Goal: Task Accomplishment & Management: Use online tool/utility

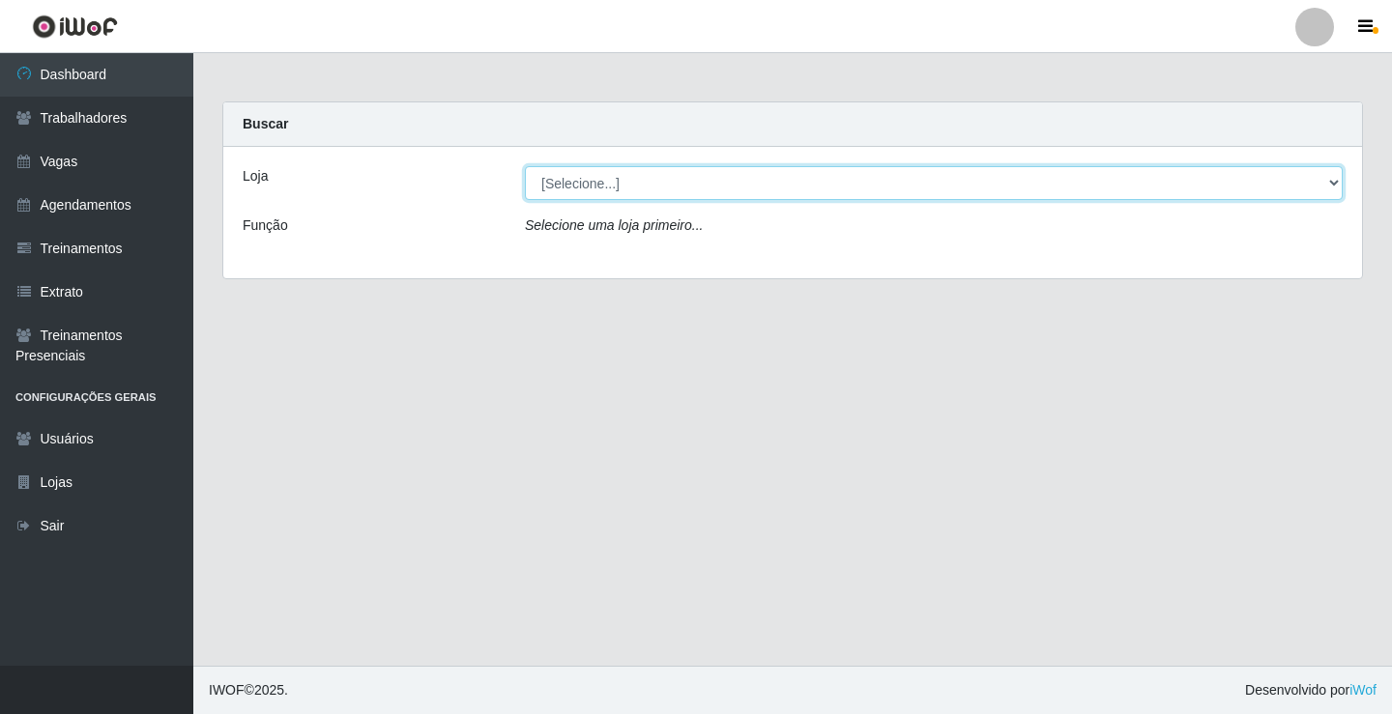
click at [654, 189] on select "[Selecione...] Sapore D'italia" at bounding box center [934, 183] width 818 height 34
select select "266"
click at [525, 166] on select "[Selecione...] Sapore D'italia" at bounding box center [934, 183] width 818 height 34
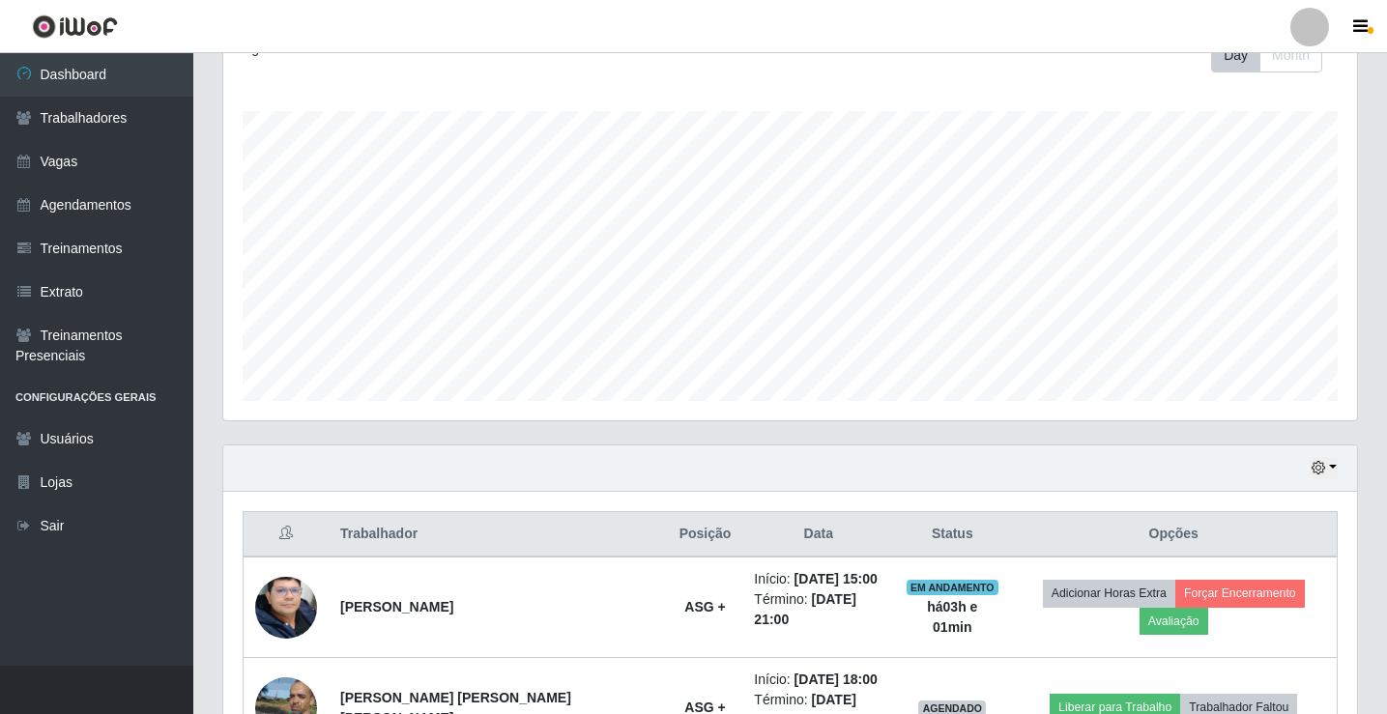
scroll to position [483, 0]
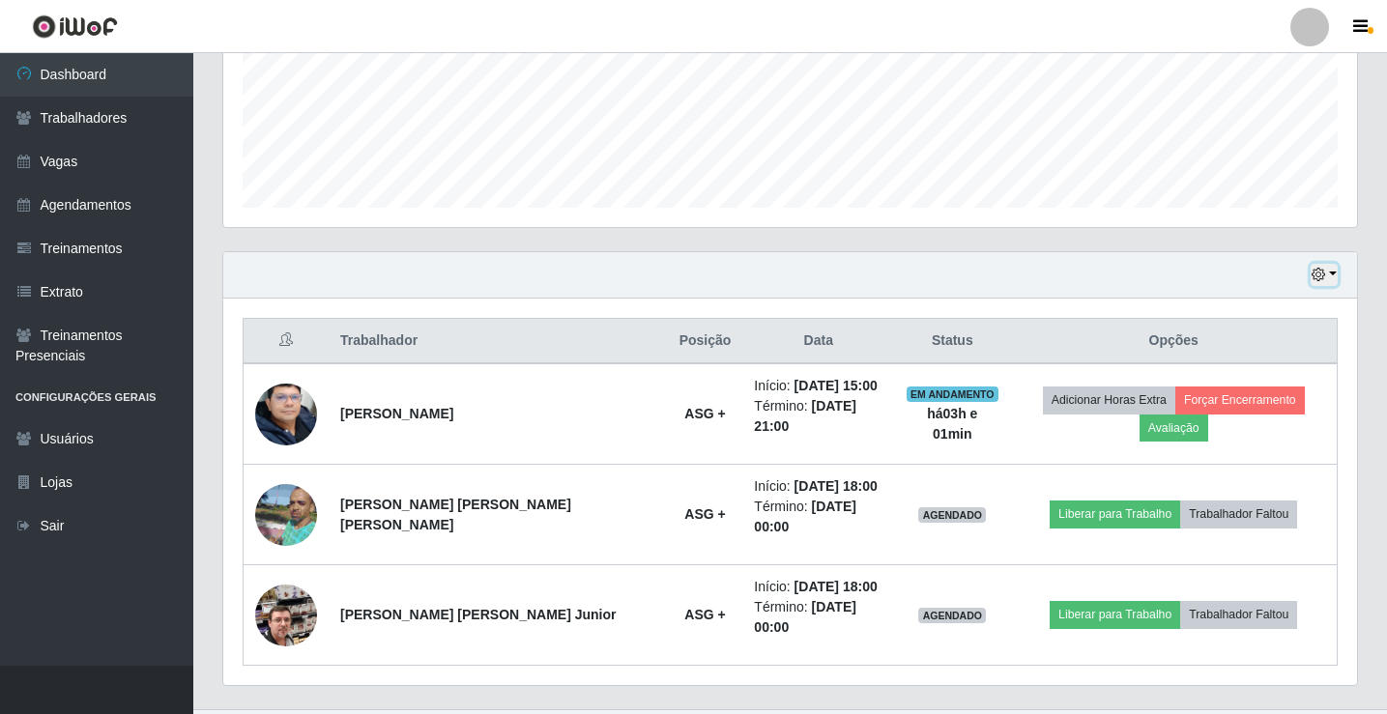
click at [1313, 266] on button "button" at bounding box center [1324, 275] width 27 height 22
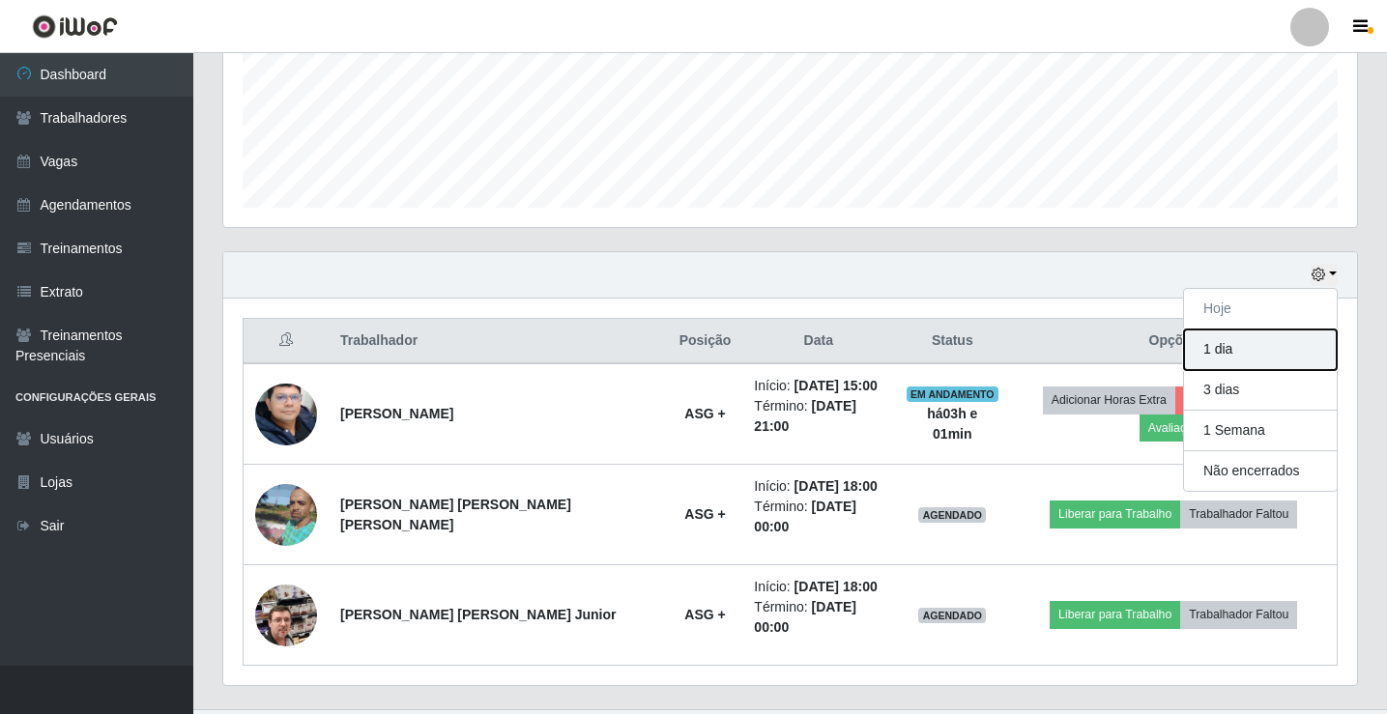
click at [1275, 343] on button "1 dia" at bounding box center [1260, 350] width 153 height 41
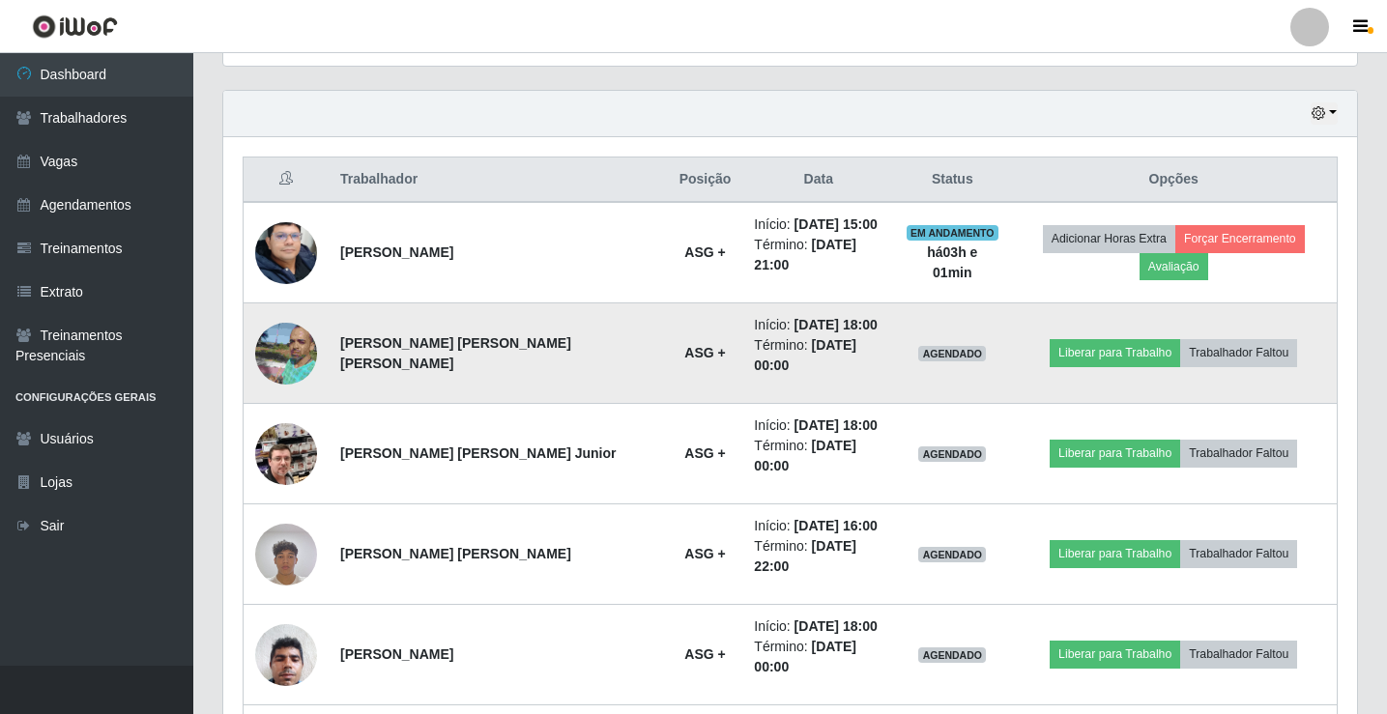
scroll to position [548, 0]
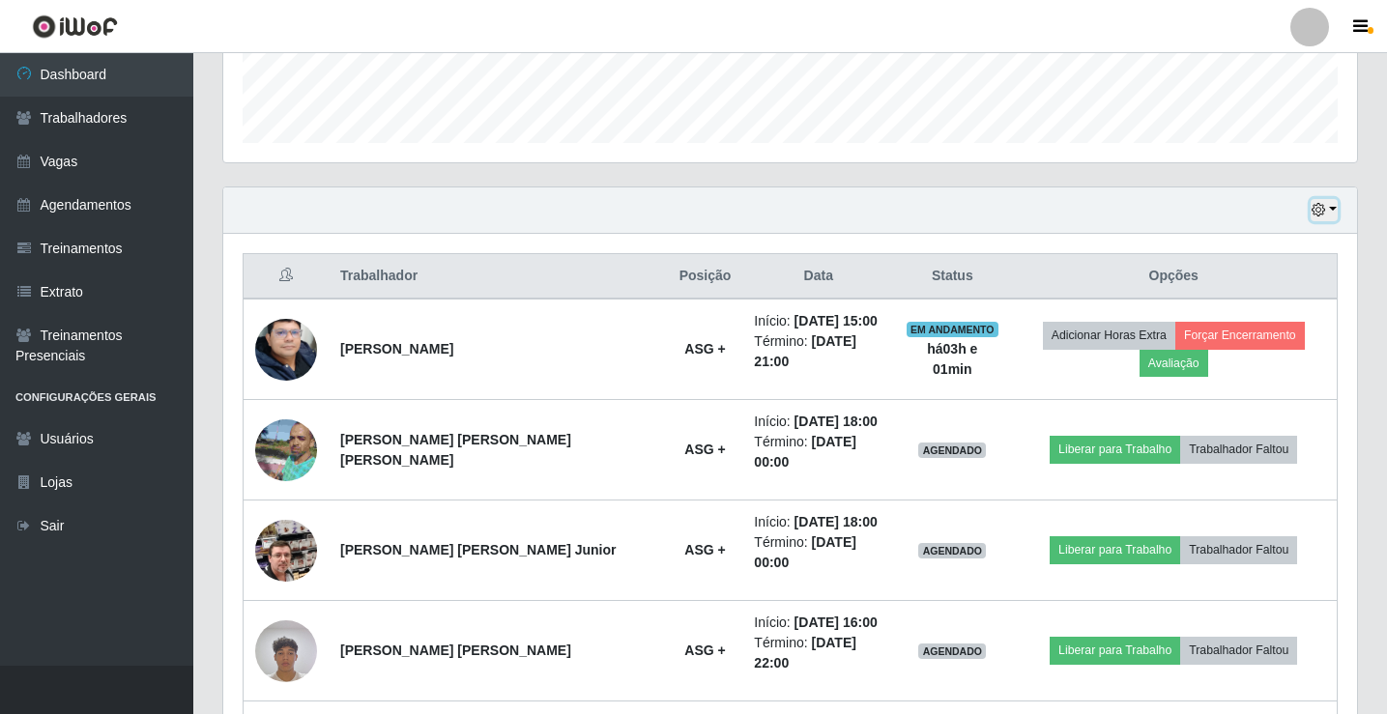
click at [1328, 214] on button "button" at bounding box center [1324, 210] width 27 height 22
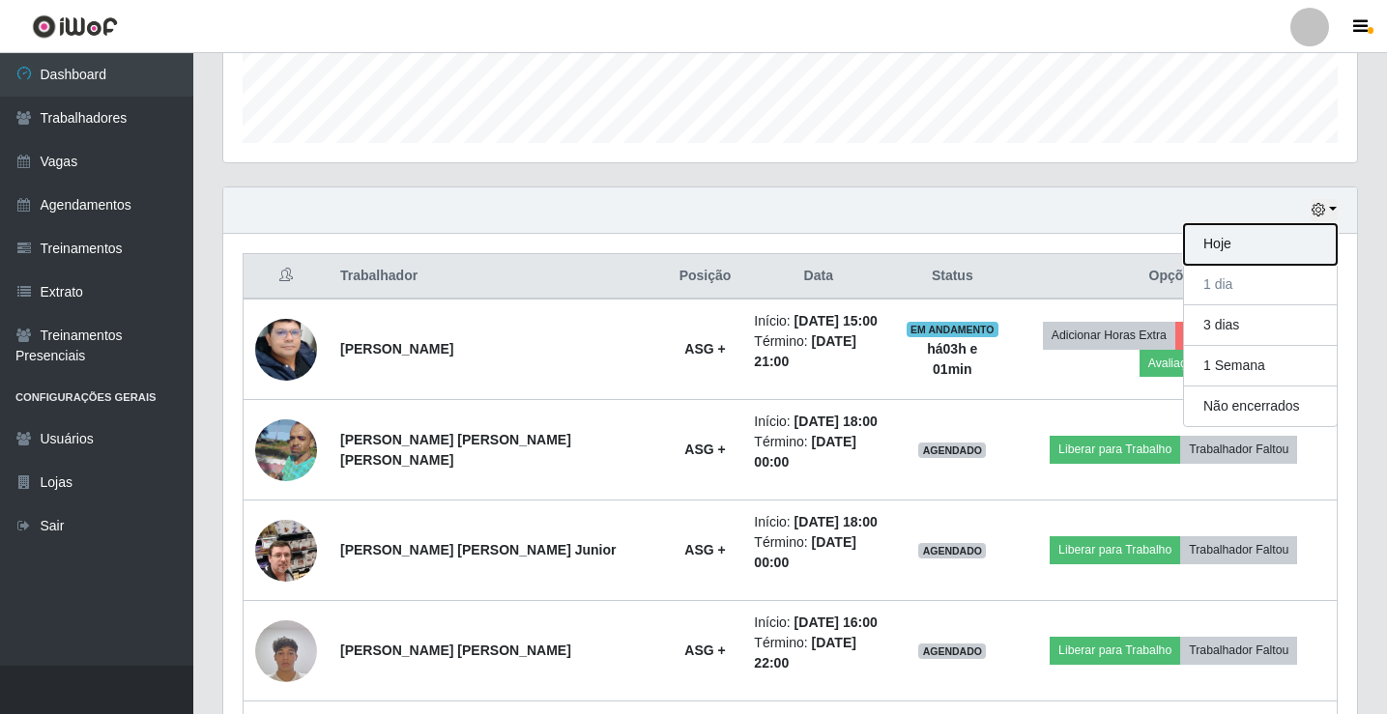
click at [1230, 243] on button "Hoje" at bounding box center [1260, 244] width 153 height 41
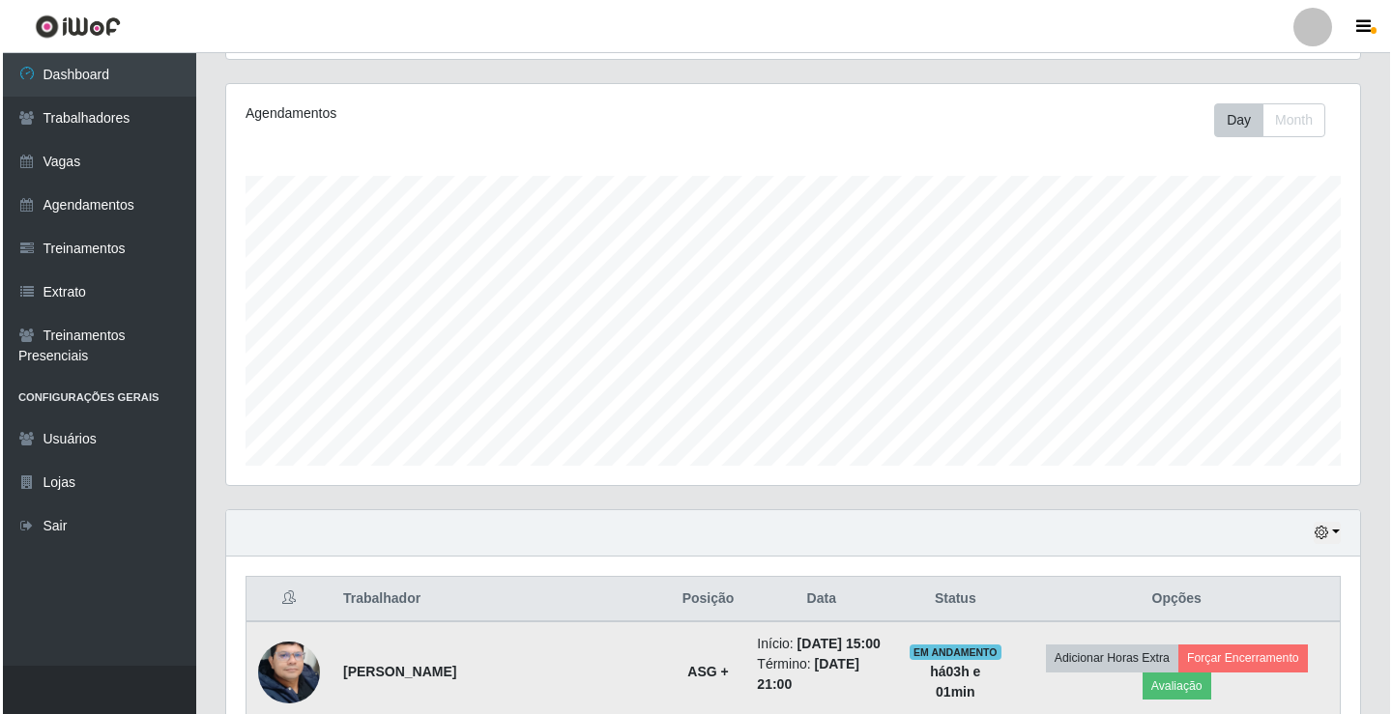
scroll to position [483, 0]
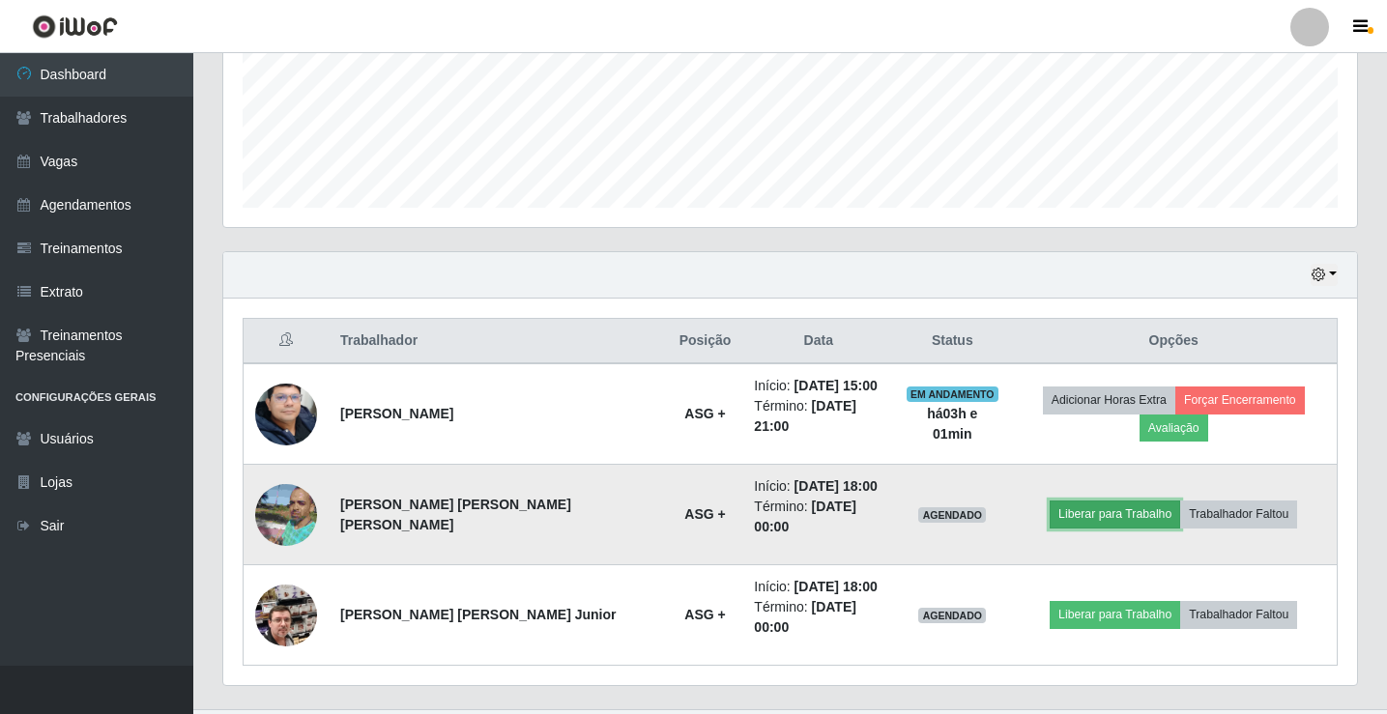
click at [1050, 501] on button "Liberar para Trabalho" at bounding box center [1115, 514] width 130 height 27
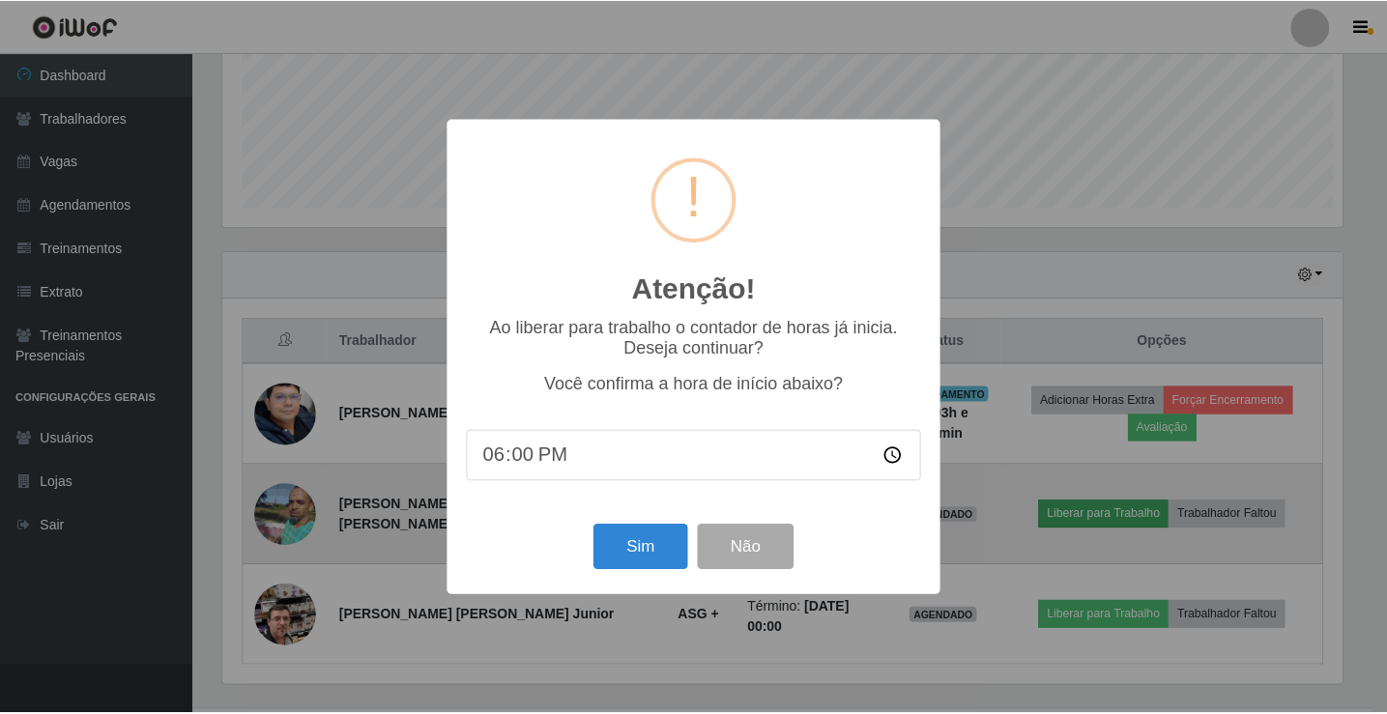
scroll to position [401, 1124]
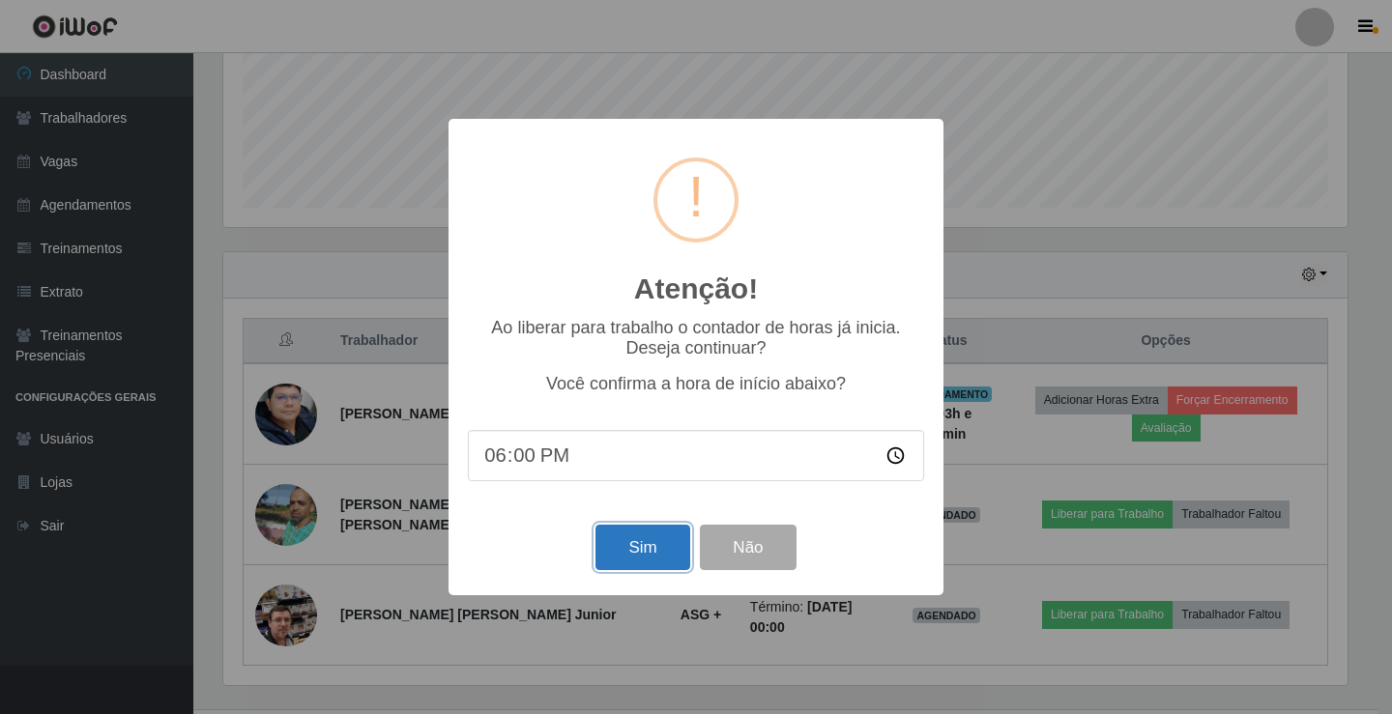
click at [654, 552] on button "Sim" at bounding box center [642, 547] width 94 height 45
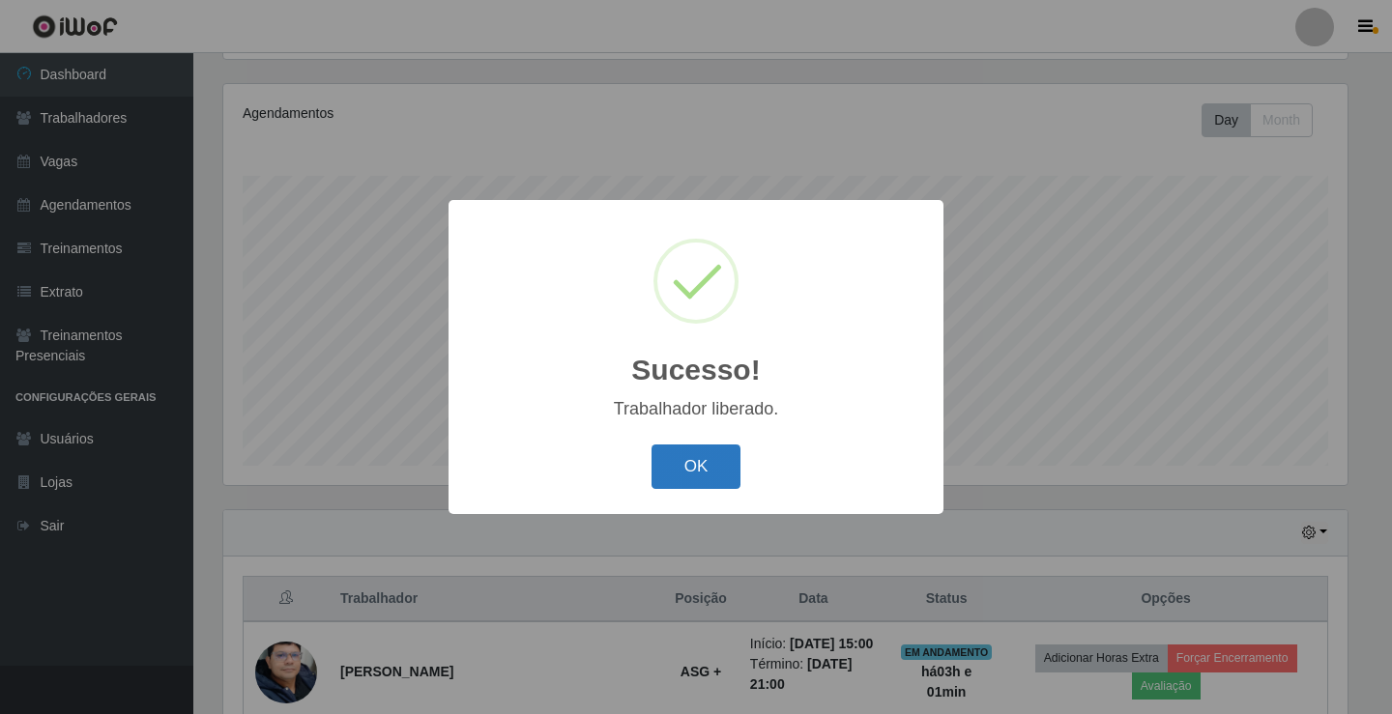
click at [726, 476] on button "OK" at bounding box center [696, 467] width 90 height 45
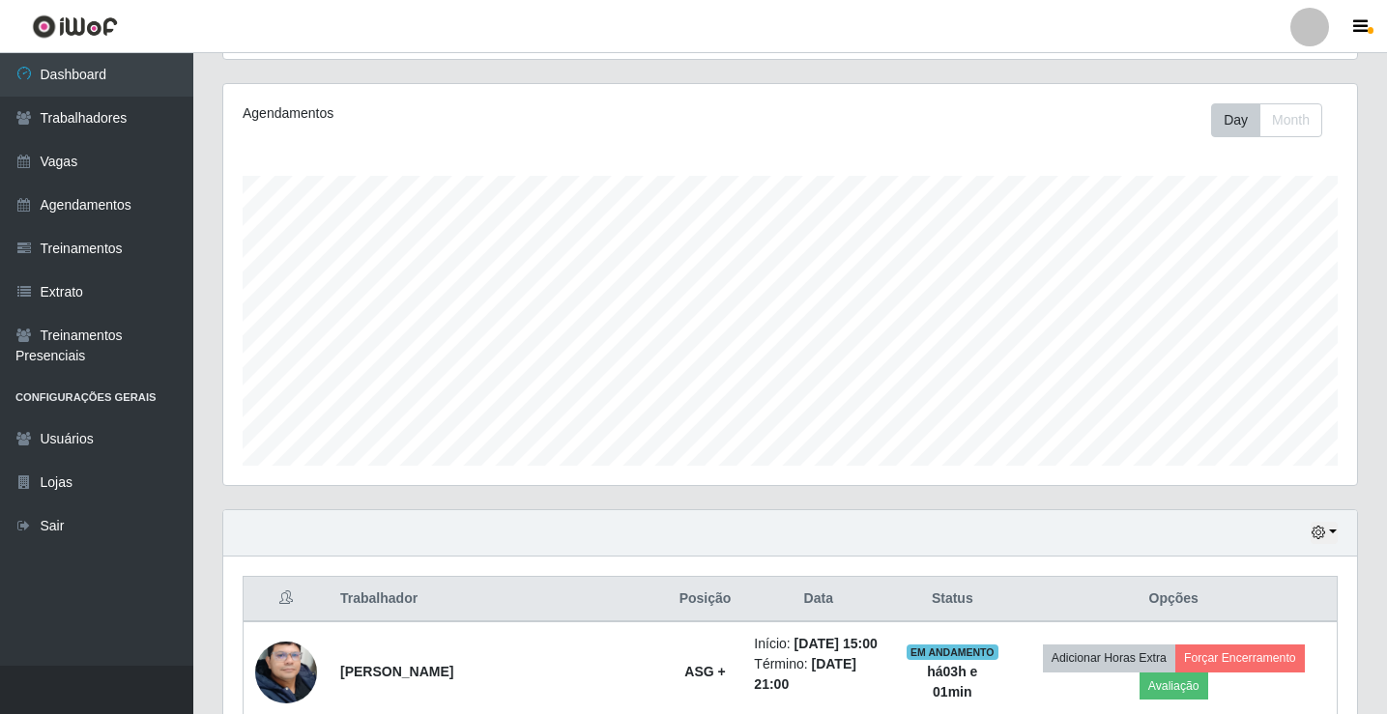
scroll to position [418, 0]
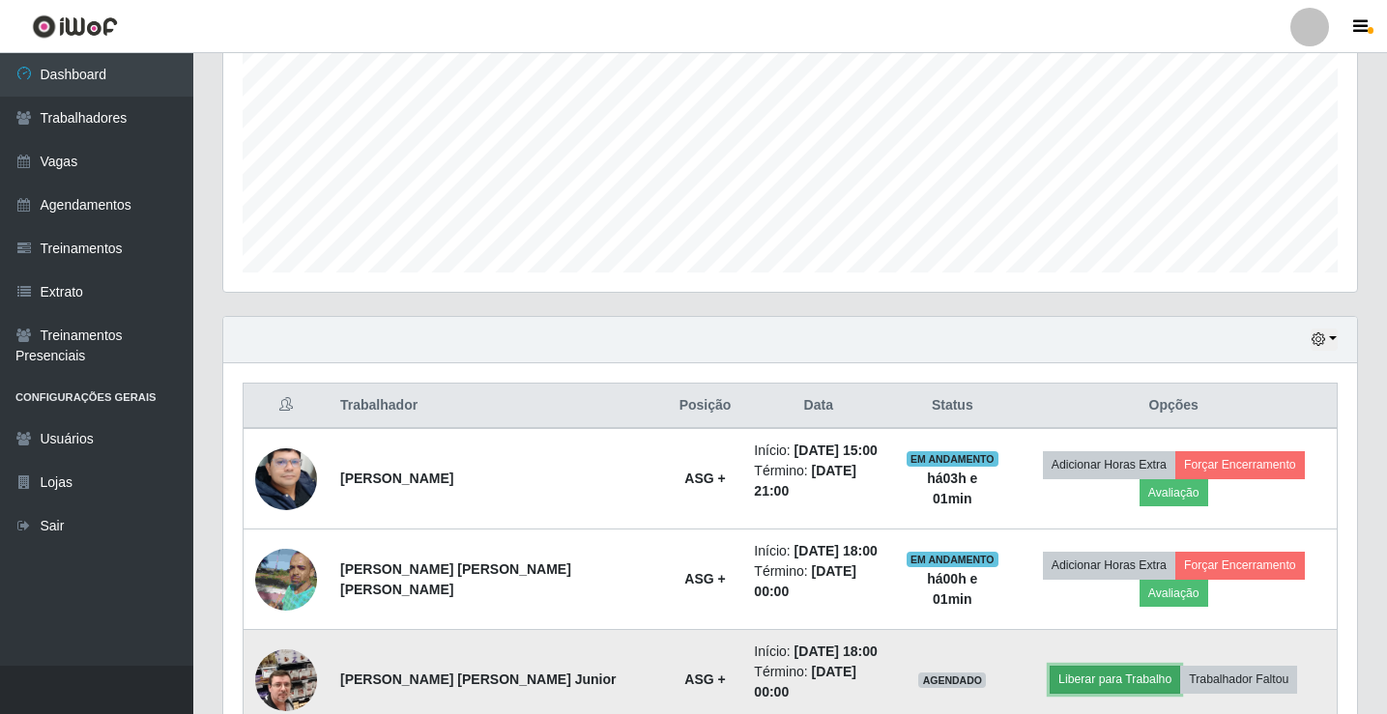
click at [1056, 666] on button "Liberar para Trabalho" at bounding box center [1115, 679] width 130 height 27
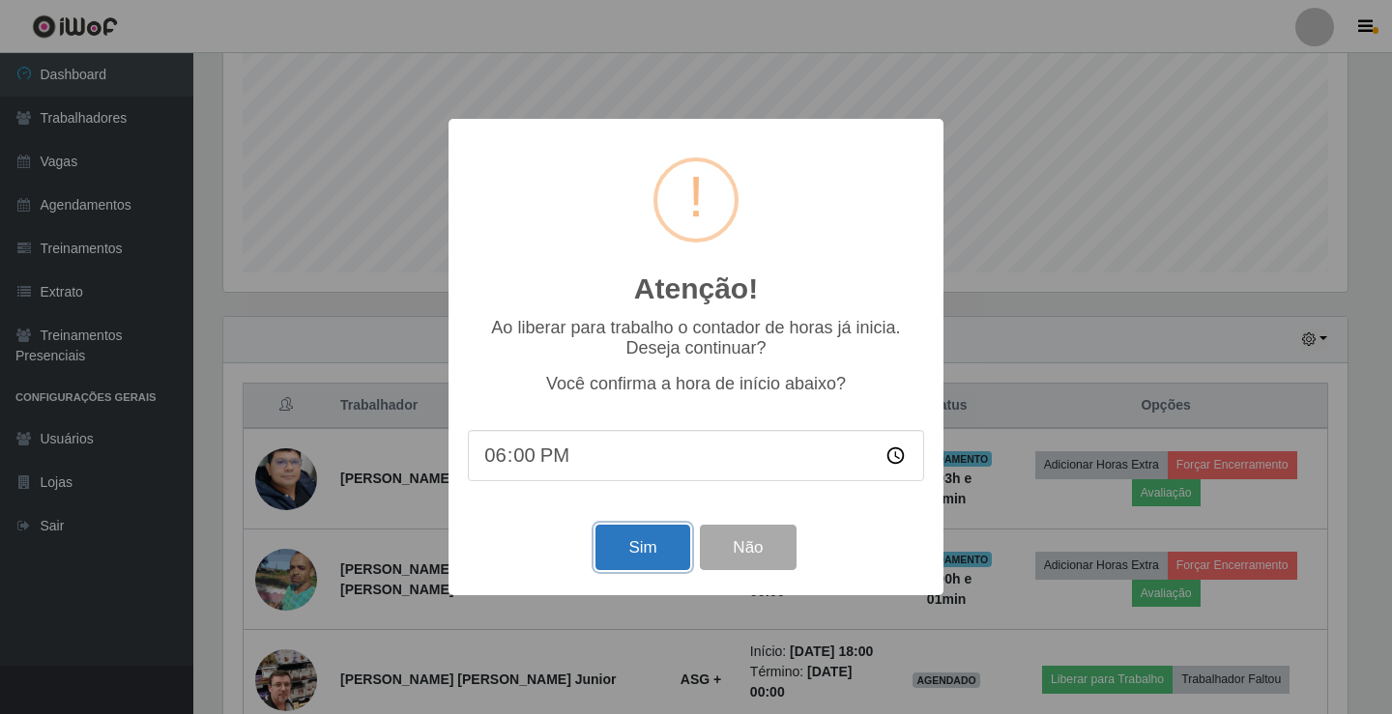
click at [648, 541] on button "Sim" at bounding box center [642, 547] width 94 height 45
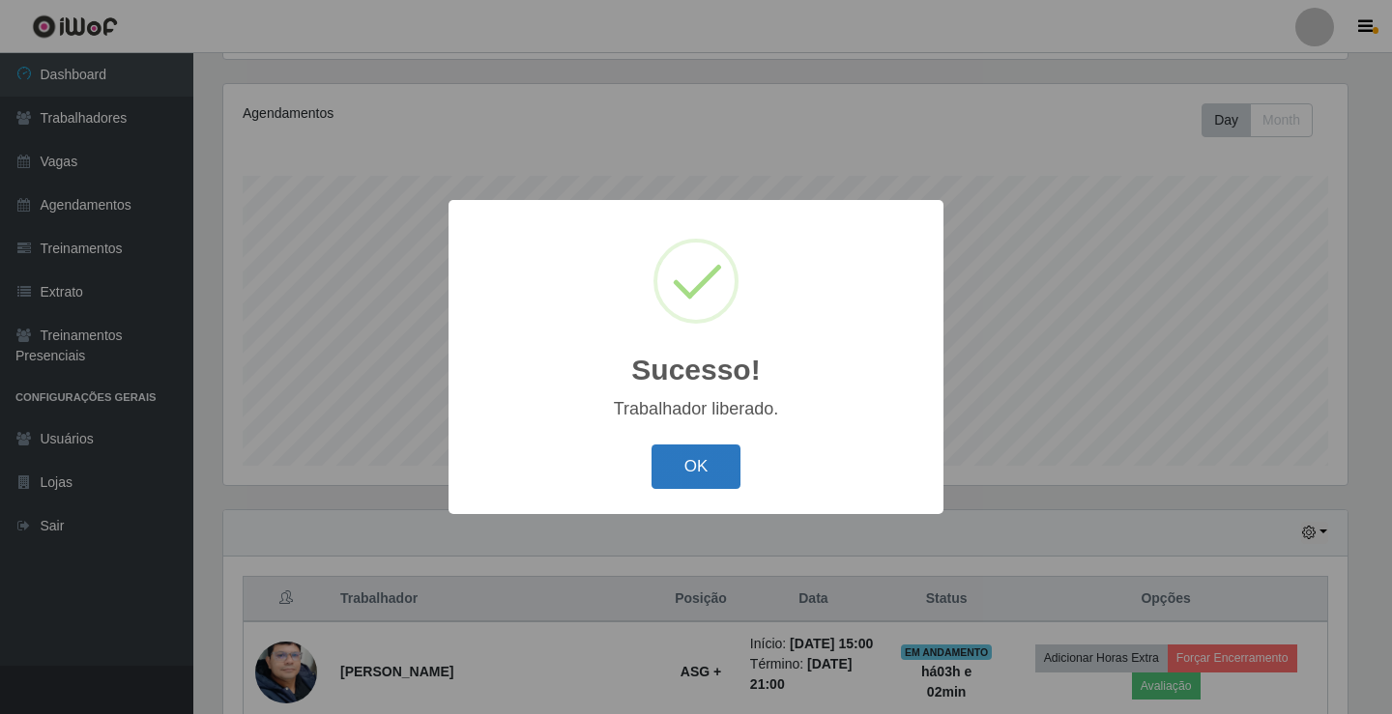
click at [701, 473] on button "OK" at bounding box center [696, 467] width 90 height 45
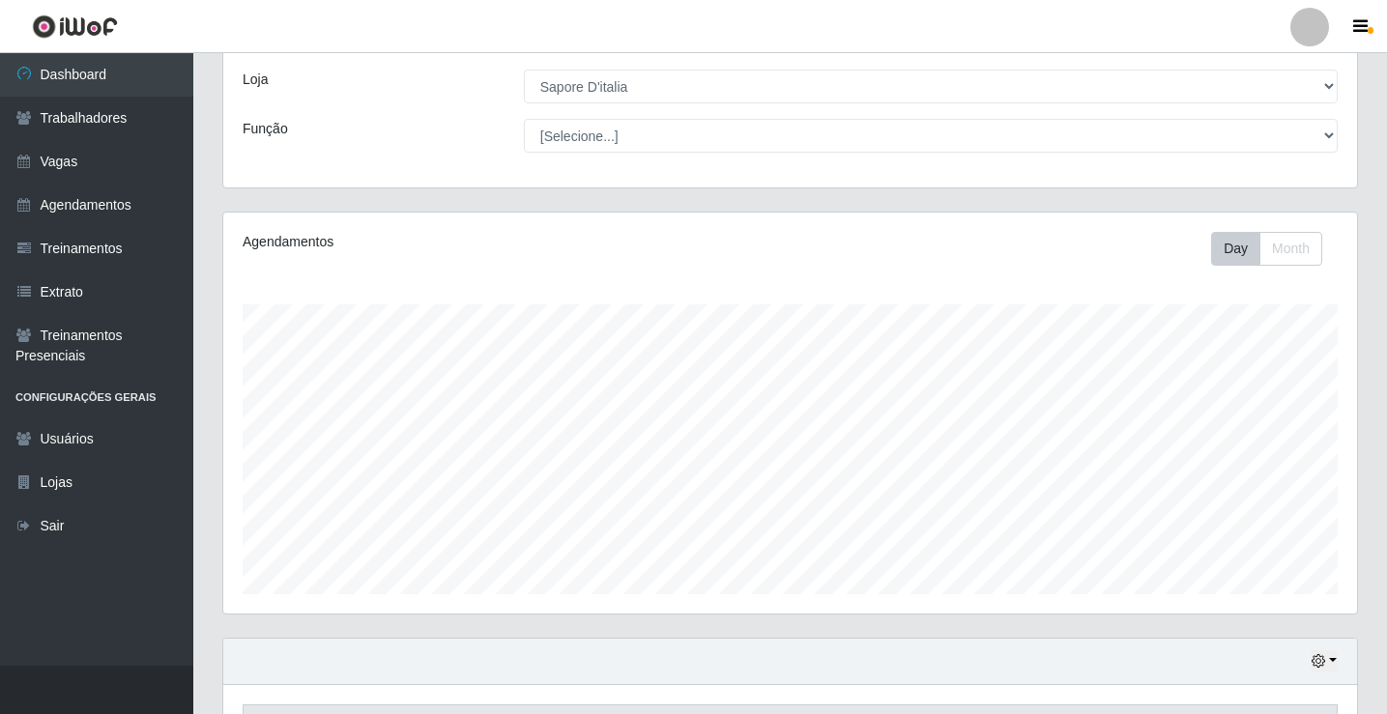
scroll to position [483, 0]
